Goal: Information Seeking & Learning: Learn about a topic

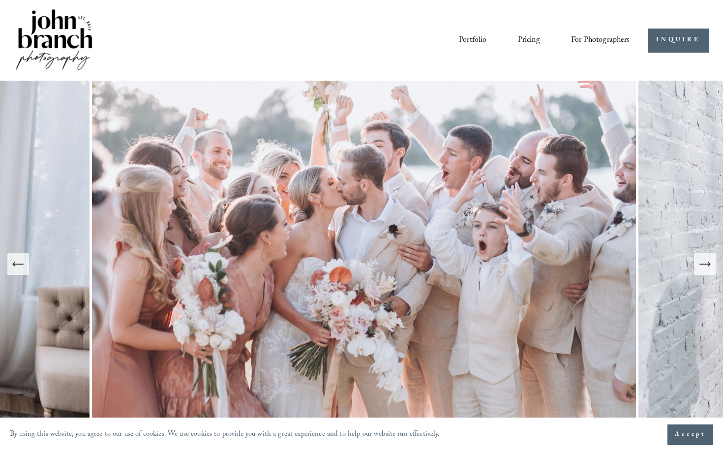
click at [530, 40] on link "Pricing" at bounding box center [529, 40] width 22 height 17
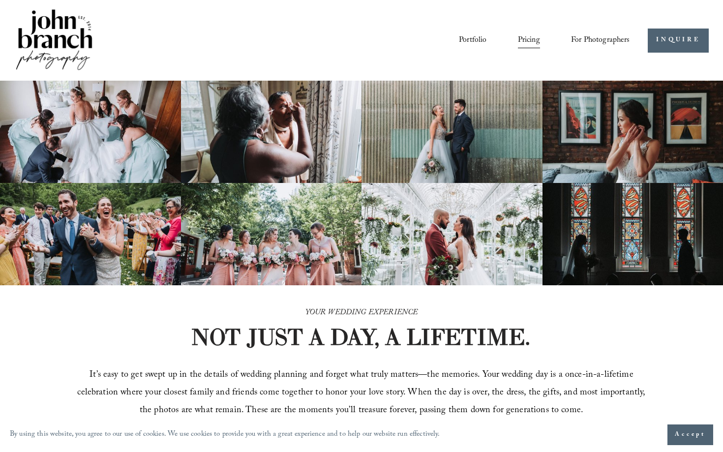
click at [464, 42] on link "Portfolio" at bounding box center [473, 40] width 28 height 17
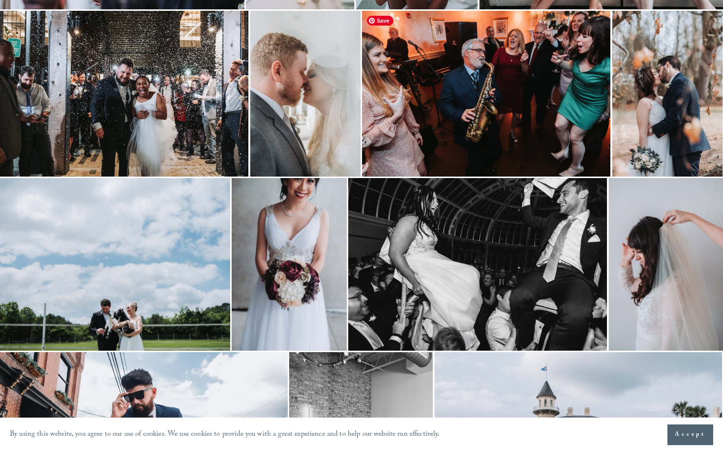
scroll to position [828, 0]
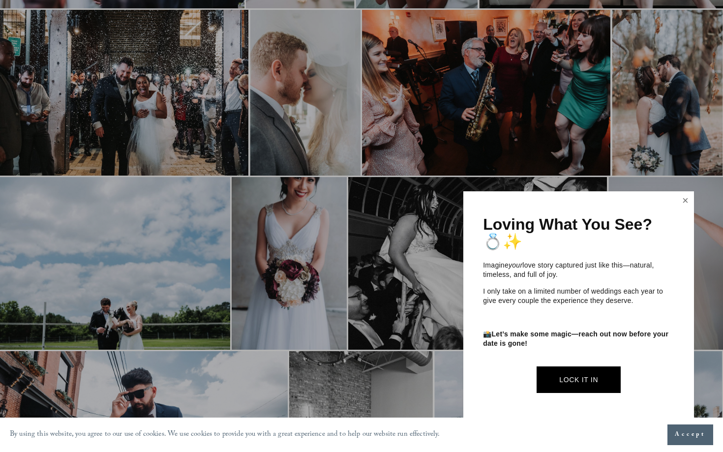
click at [685, 203] on link "Close" at bounding box center [685, 201] width 15 height 16
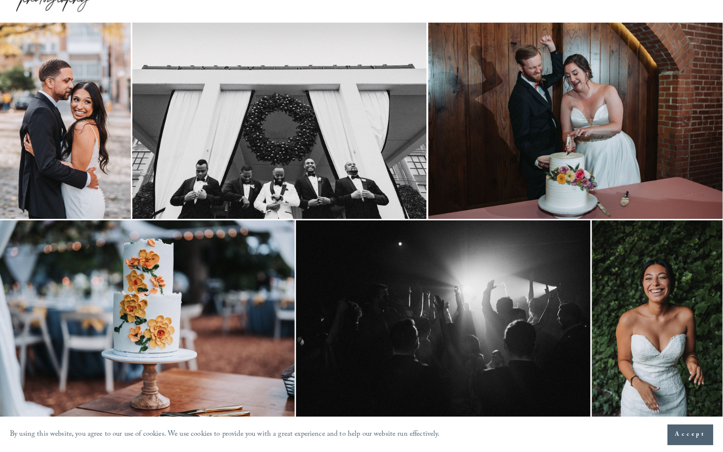
scroll to position [0, 0]
